Goal: Task Accomplishment & Management: Use online tool/utility

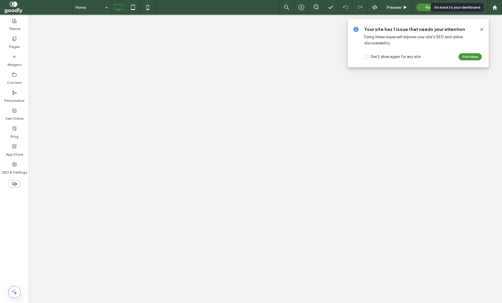
click at [493, 9] on use at bounding box center [494, 7] width 4 height 4
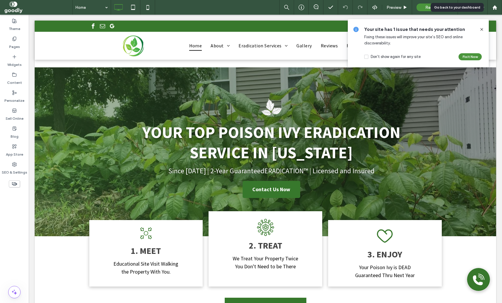
scroll to position [883, 0]
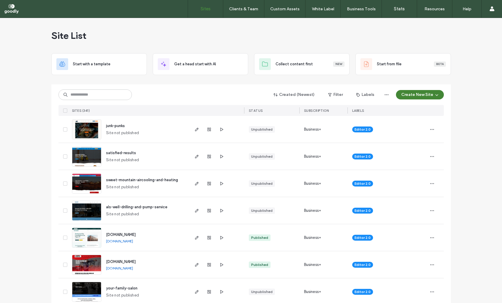
click at [429, 97] on button "Create New Site" at bounding box center [420, 94] width 48 height 9
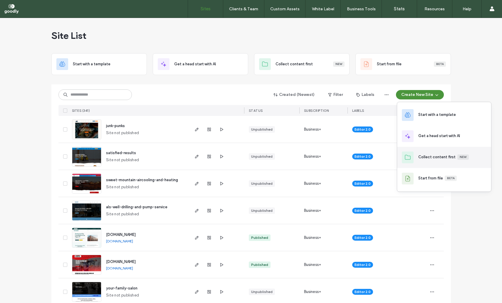
click at [431, 160] on div "Collect content first New" at bounding box center [443, 157] width 51 height 6
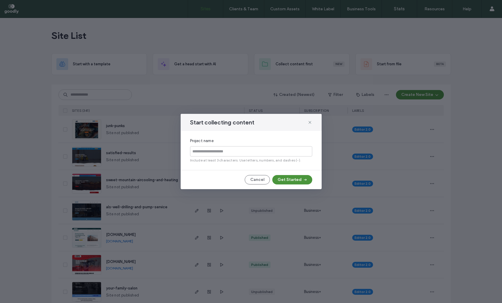
click at [242, 153] on input at bounding box center [251, 151] width 122 height 10
type input "*"
type input "****"
click at [296, 181] on button "Get Started" at bounding box center [292, 179] width 40 height 9
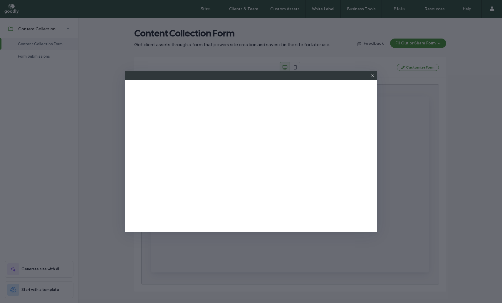
click at [371, 75] on icon at bounding box center [372, 75] width 5 height 5
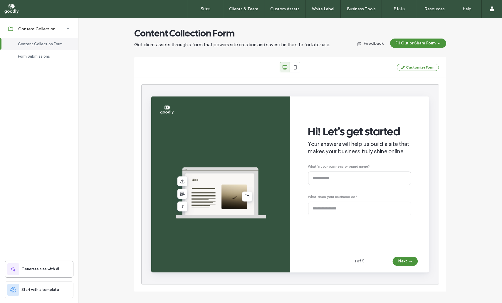
click at [52, 275] on div "Generate site with AI" at bounding box center [39, 268] width 69 height 17
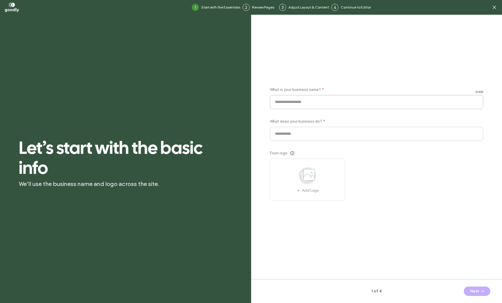
click at [310, 99] on input at bounding box center [377, 102] width 214 height 14
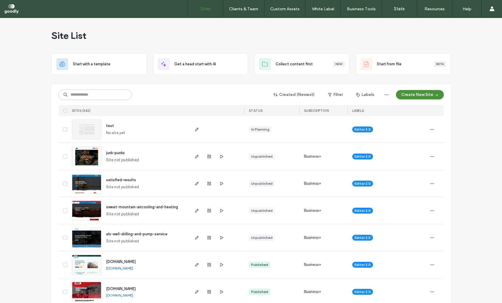
click at [109, 124] on span "test" at bounding box center [110, 125] width 8 height 4
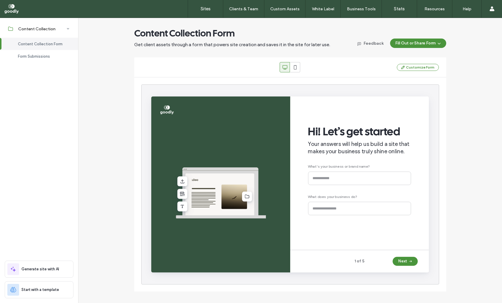
click at [11, 9] on div at bounding box center [37, 8] width 67 height 9
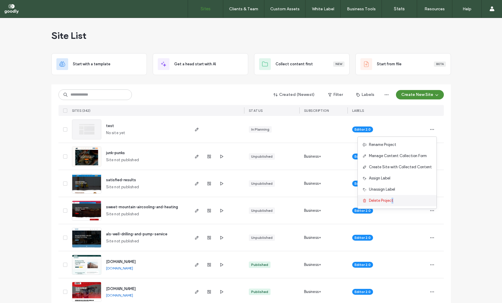
click at [393, 200] on span "Delete Project" at bounding box center [381, 200] width 24 height 6
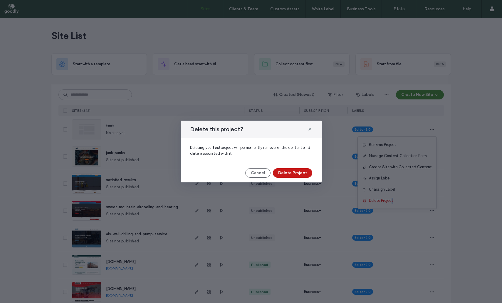
click at [288, 172] on button "Delete Project" at bounding box center [292, 172] width 39 height 9
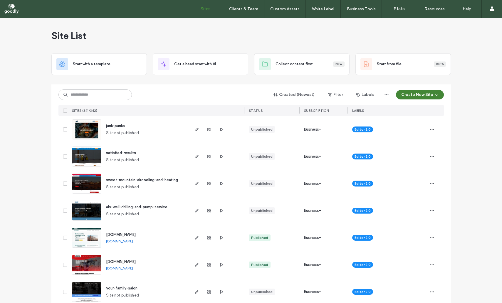
click at [418, 93] on button "Create New Site" at bounding box center [420, 94] width 48 height 9
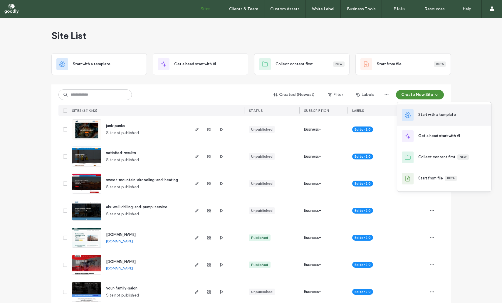
click at [457, 115] on div "Start with a template" at bounding box center [444, 114] width 94 height 21
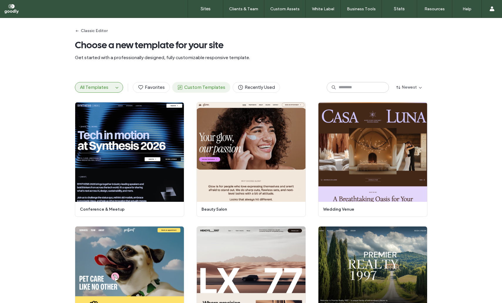
click at [203, 91] on button "Custom Templates" at bounding box center [201, 87] width 58 height 11
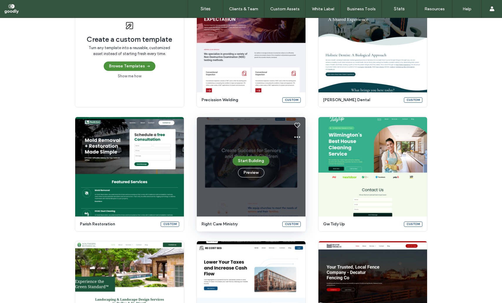
scroll to position [81, 0]
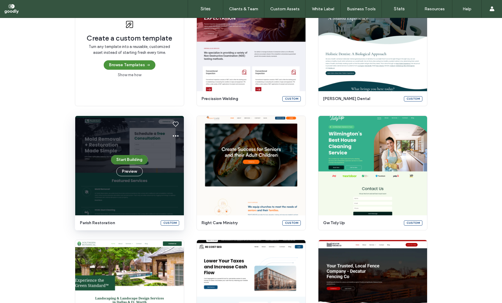
click at [131, 163] on button "Start Building" at bounding box center [129, 159] width 37 height 9
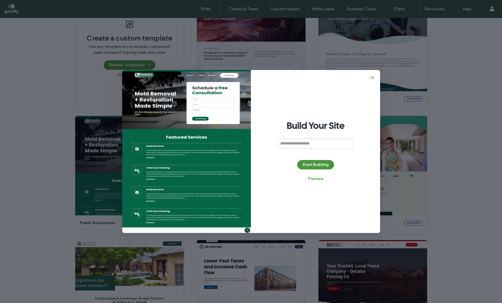
click at [329, 146] on input at bounding box center [315, 143] width 75 height 10
type input "*"
type input "*****"
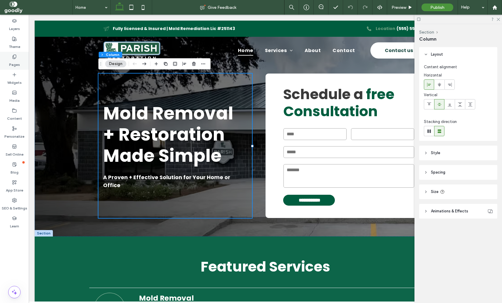
click at [19, 61] on label "Pages" at bounding box center [14, 63] width 11 height 8
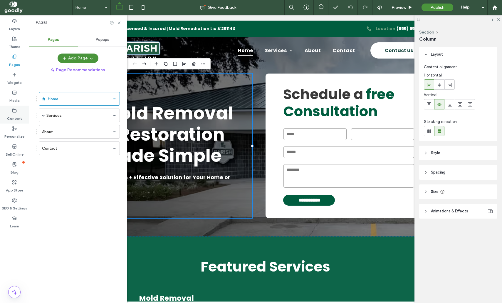
click at [8, 120] on label "Content" at bounding box center [14, 117] width 15 height 8
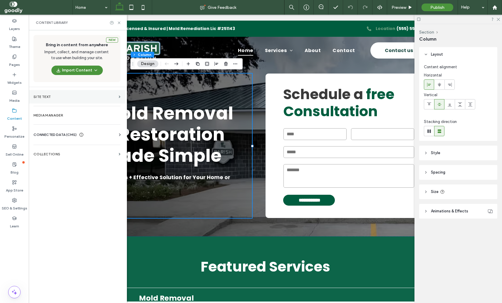
click at [116, 94] on section "Site Text" at bounding box center [77, 97] width 96 height 14
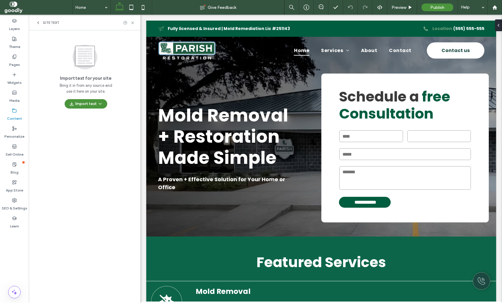
click at [14, 119] on label "Content" at bounding box center [14, 117] width 15 height 8
click at [16, 111] on icon at bounding box center [14, 110] width 5 height 5
click at [132, 21] on icon at bounding box center [132, 23] width 4 height 4
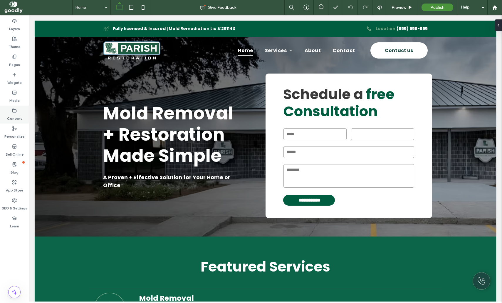
click at [16, 109] on use at bounding box center [15, 110] width 4 height 4
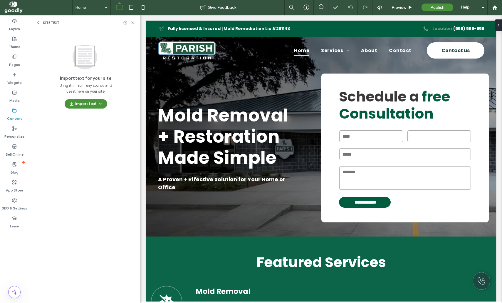
click at [38, 23] on icon at bounding box center [38, 22] width 5 height 5
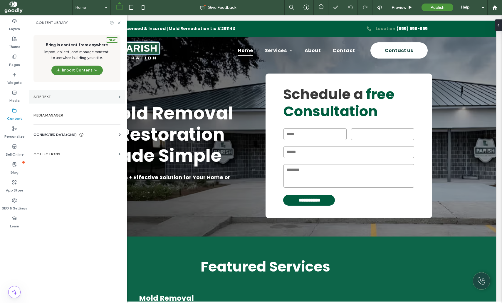
click at [92, 97] on label "Site Text" at bounding box center [74, 97] width 83 height 4
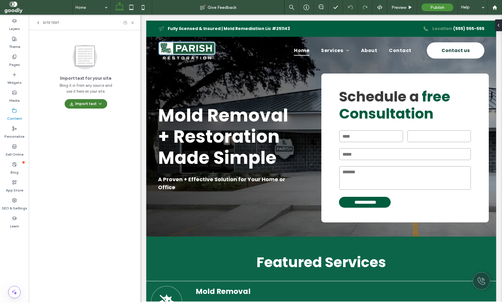
click at [98, 102] on icon "button" at bounding box center [100, 103] width 5 height 5
drag, startPoint x: 95, startPoint y: 226, endPoint x: 32, endPoint y: 132, distance: 112.7
click at [95, 226] on div "Import text for your site Bring it in from any source and use it here on your s…" at bounding box center [85, 152] width 112 height 244
click at [16, 114] on label "Content" at bounding box center [14, 117] width 15 height 8
click at [45, 22] on span "Site Text" at bounding box center [51, 22] width 16 height 5
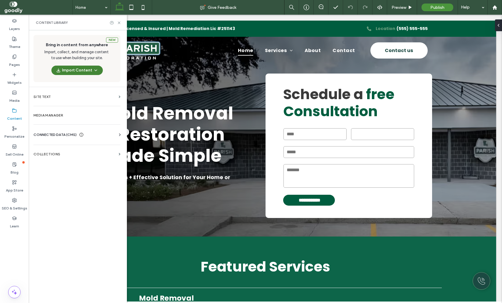
click at [94, 68] on icon "button" at bounding box center [95, 70] width 5 height 5
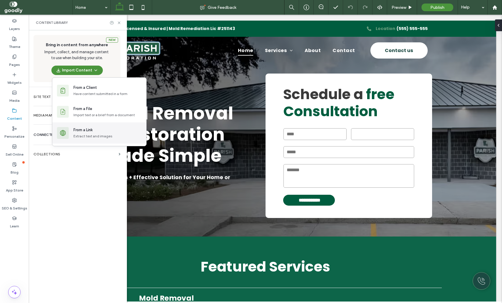
click at [109, 135] on div "Extract text and images" at bounding box center [92, 135] width 39 height 5
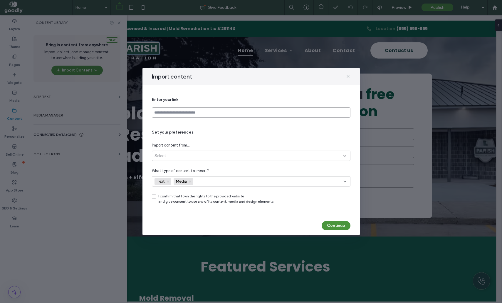
click at [232, 108] on input at bounding box center [251, 112] width 199 height 10
paste input "**********"
type input "**********"
click at [232, 155] on div "Select" at bounding box center [249, 156] width 189 height 6
click at [214, 174] on div "All site pages (up to 30)" at bounding box center [251, 176] width 198 height 10
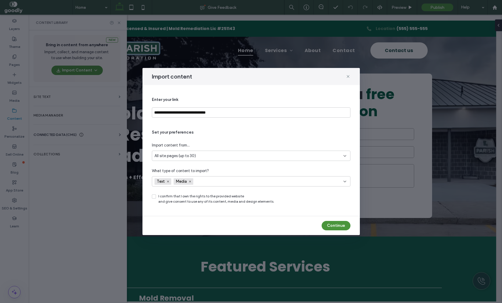
click at [228, 167] on div "Set your preferences Import content from... All site pages (up to 30) What type…" at bounding box center [251, 166] width 199 height 75
click at [209, 180] on div "Text Media" at bounding box center [240, 181] width 170 height 9
click at [255, 162] on div "Set your preferences Import content from... All site pages (up to 30) What type…" at bounding box center [251, 166] width 199 height 75
click at [155, 196] on span at bounding box center [154, 196] width 4 height 4
click at [339, 225] on button "Continue" at bounding box center [336, 225] width 29 height 9
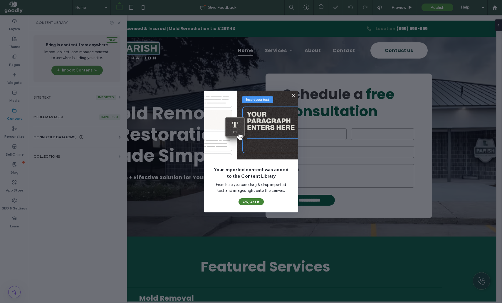
click at [254, 201] on button "OK, Got It" at bounding box center [251, 201] width 25 height 7
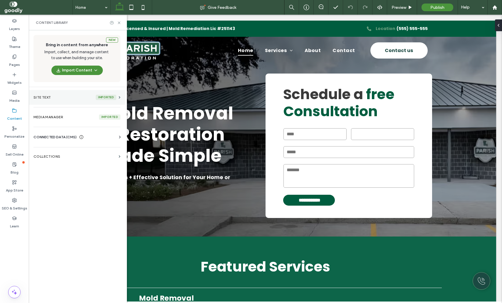
click at [120, 95] on section "Site Text imported" at bounding box center [77, 97] width 96 height 15
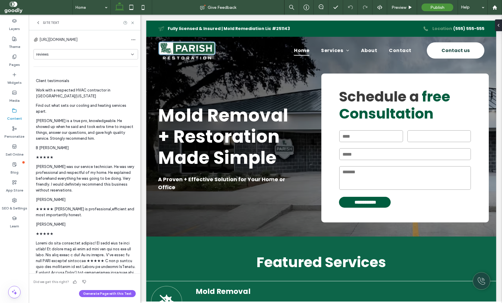
click at [91, 55] on div "reviews" at bounding box center [83, 54] width 95 height 6
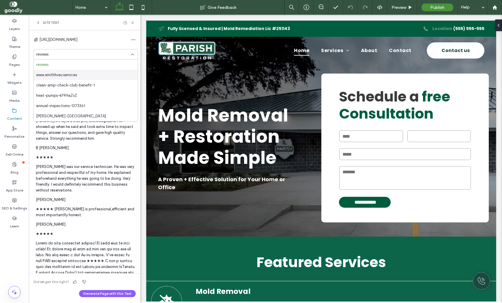
click at [86, 78] on div "www.smithhvacservices" at bounding box center [86, 75] width 104 height 10
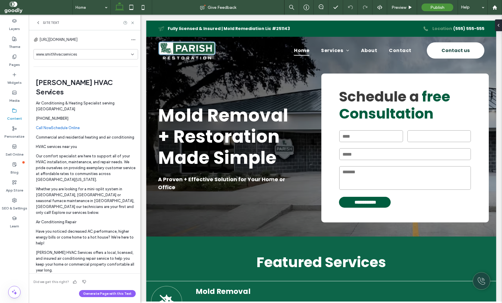
click at [118, 54] on div "www.smithhvacservices" at bounding box center [83, 54] width 95 height 6
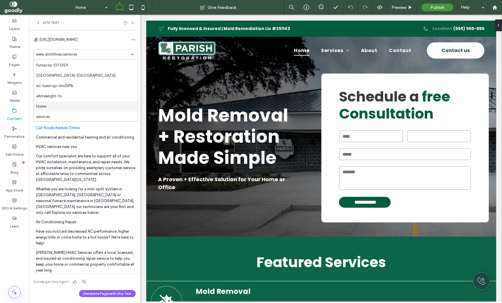
scroll to position [247, 0]
click at [86, 94] on div "whitewright-tx" at bounding box center [86, 95] width 104 height 10
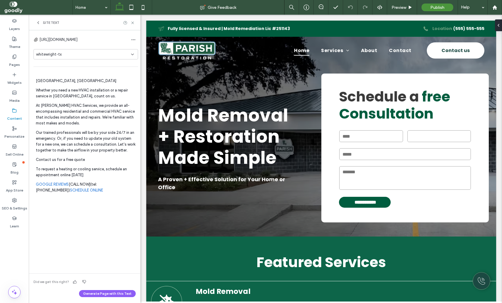
click at [100, 61] on div "[URL][DOMAIN_NAME] whitewright-[GEOGRAPHIC_DATA]" at bounding box center [85, 50] width 105 height 31
click at [101, 54] on div "whitewright-tx" at bounding box center [83, 54] width 95 height 6
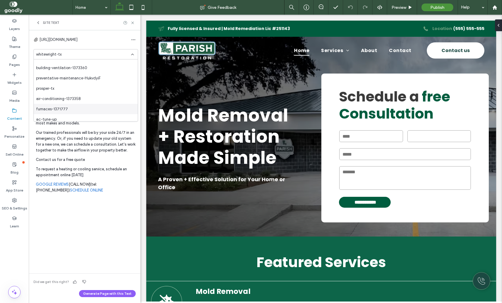
scroll to position [100, 0]
click at [86, 108] on div "furnaces-1371777" at bounding box center [86, 108] width 104 height 10
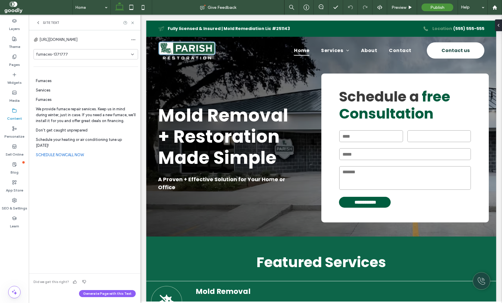
click at [99, 56] on div "furnaces-1371777" at bounding box center [83, 54] width 95 height 6
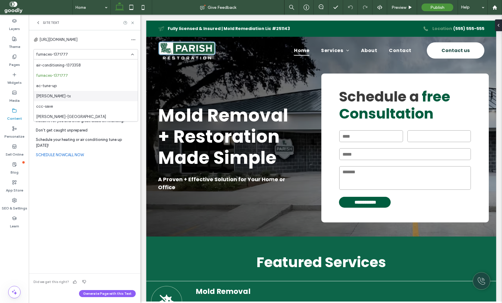
scroll to position [134, 0]
click at [85, 99] on div "[PERSON_NAME]-tx" at bounding box center [86, 95] width 104 height 10
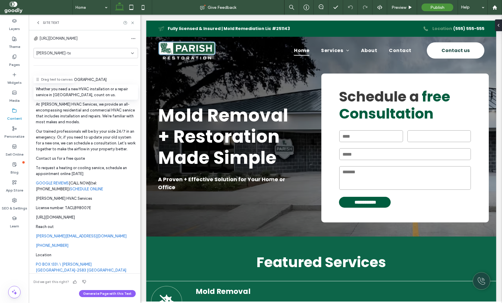
scroll to position [0, 0]
click at [73, 56] on div "[PERSON_NAME]-tx" at bounding box center [83, 54] width 95 height 6
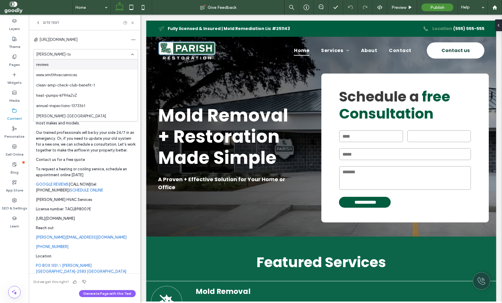
click at [83, 66] on div "reviews" at bounding box center [86, 64] width 104 height 10
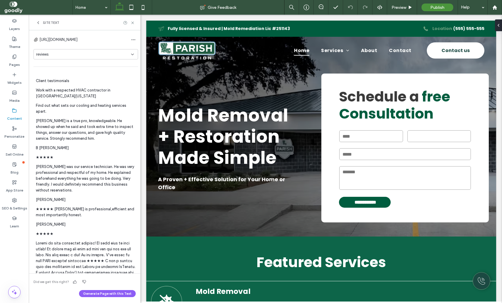
click at [78, 40] on span "[URL][DOMAIN_NAME]" at bounding box center [58, 40] width 38 height 6
click at [136, 37] on span "button" at bounding box center [133, 39] width 9 height 9
click at [90, 58] on div "reviews" at bounding box center [85, 54] width 105 height 10
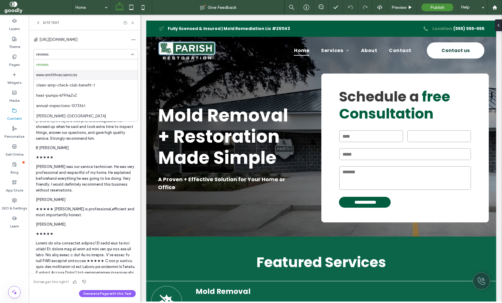
drag, startPoint x: 98, startPoint y: 74, endPoint x: 126, endPoint y: 71, distance: 28.9
click at [97, 74] on div "www.smithhvacservices" at bounding box center [86, 75] width 104 height 10
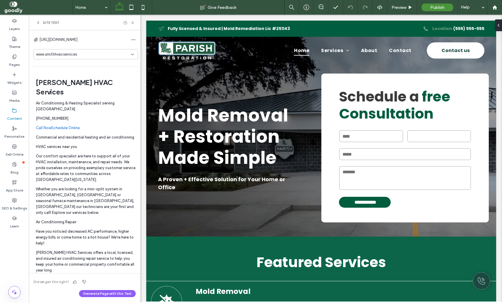
click at [85, 55] on div "www.smithhvacservices" at bounding box center [83, 54] width 95 height 6
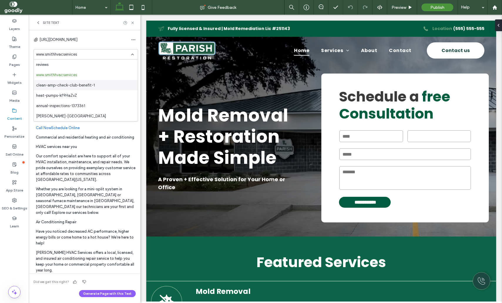
click at [79, 87] on span "clean-amp-check-club-benefit-1" at bounding box center [65, 85] width 59 height 6
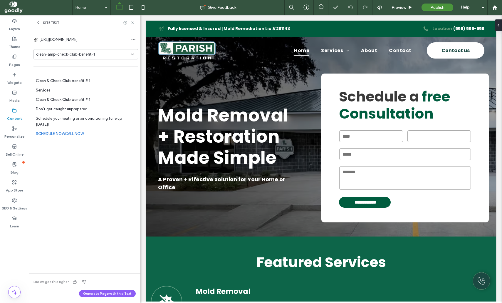
click at [83, 58] on div "clean-amp-check-club-benefit-1" at bounding box center [85, 54] width 105 height 10
click at [98, 71] on div "www.smithhvacservices" at bounding box center [86, 75] width 104 height 10
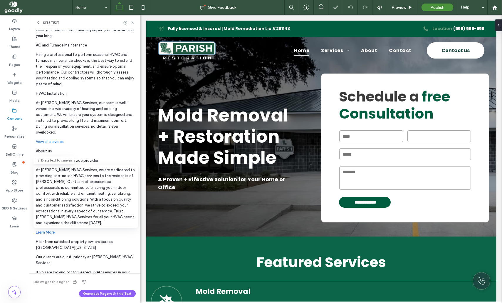
scroll to position [234, 0]
click at [49, 139] on link "View all services" at bounding box center [50, 141] width 28 height 4
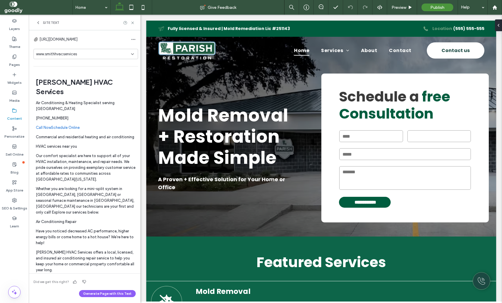
scroll to position [0, 0]
click at [95, 54] on div "www.smithhvacservices" at bounding box center [83, 54] width 95 height 6
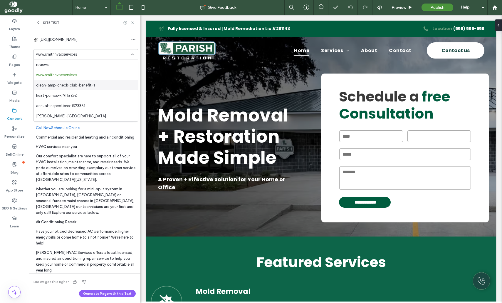
click at [95, 87] on div "clean-amp-check-club-benefit-1" at bounding box center [86, 85] width 104 height 10
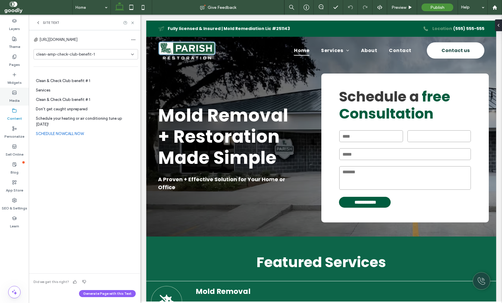
click at [19, 100] on label "Media" at bounding box center [14, 99] width 10 height 8
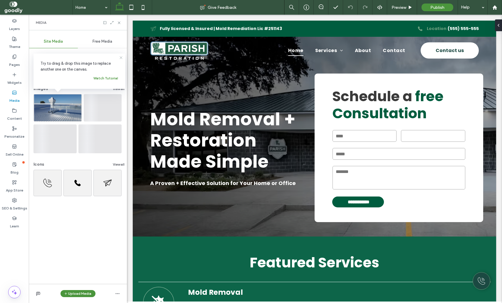
click at [121, 58] on icon at bounding box center [121, 57] width 5 height 5
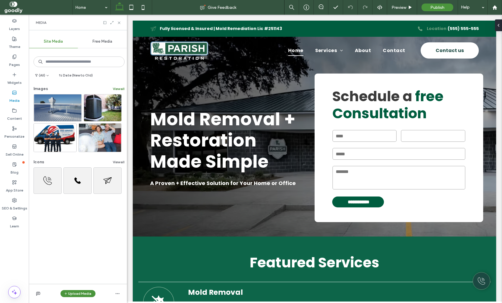
click at [117, 90] on button "View all" at bounding box center [119, 88] width 12 height 7
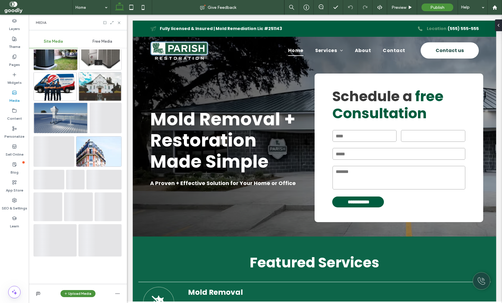
scroll to position [183, 0]
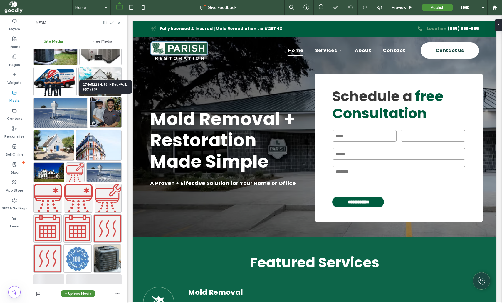
click at [108, 119] on img at bounding box center [106, 112] width 32 height 31
click at [105, 109] on img at bounding box center [106, 112] width 32 height 31
click at [120, 22] on icon at bounding box center [119, 23] width 4 height 4
